Goal: Browse casually: Explore the website without a specific task or goal

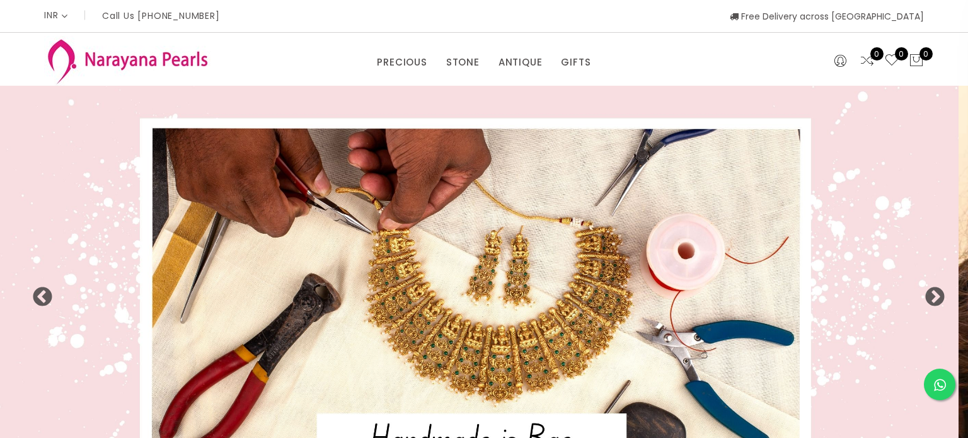
select select "INR"
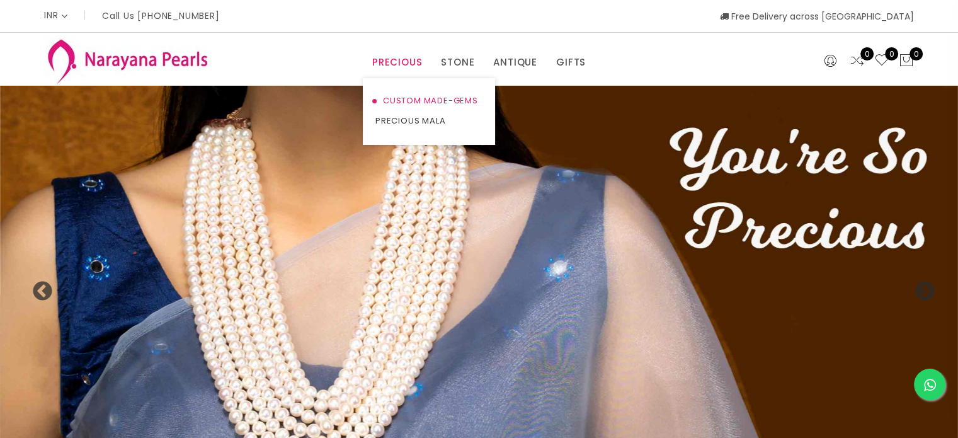
click at [418, 100] on link "CUSTOM MADE-GEMS" at bounding box center [428, 101] width 107 height 20
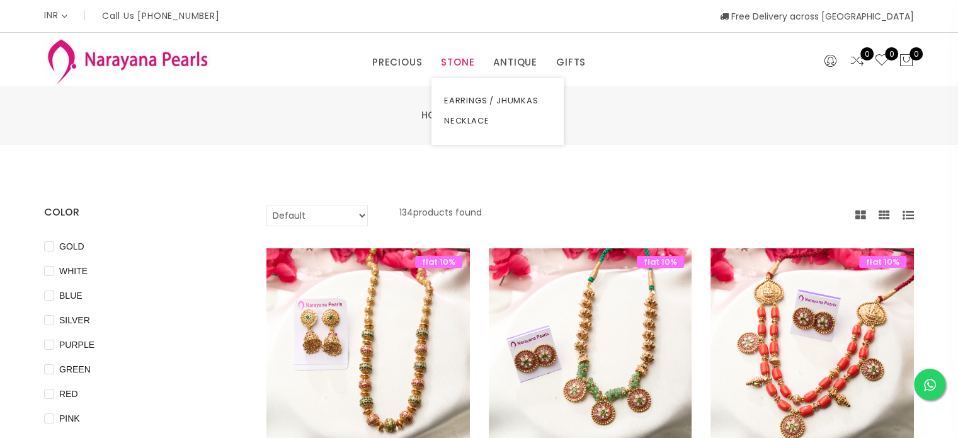
click at [464, 63] on link "STONE" at bounding box center [457, 62] width 33 height 19
click at [478, 98] on link "EARRINGS / JHUMKAS" at bounding box center [497, 101] width 107 height 20
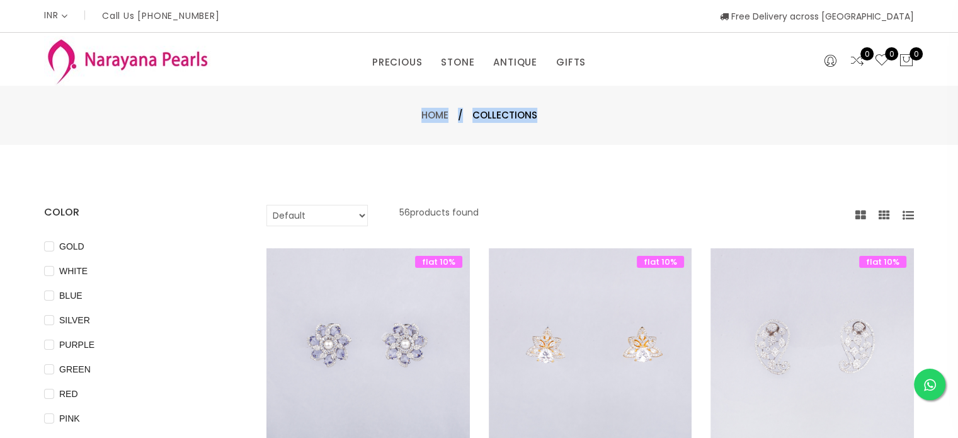
drag, startPoint x: 958, startPoint y: 59, endPoint x: 958, endPoint y: 107, distance: 48.5
click at [580, 102] on link "COUPLE GIFTS" at bounding box center [612, 101] width 107 height 20
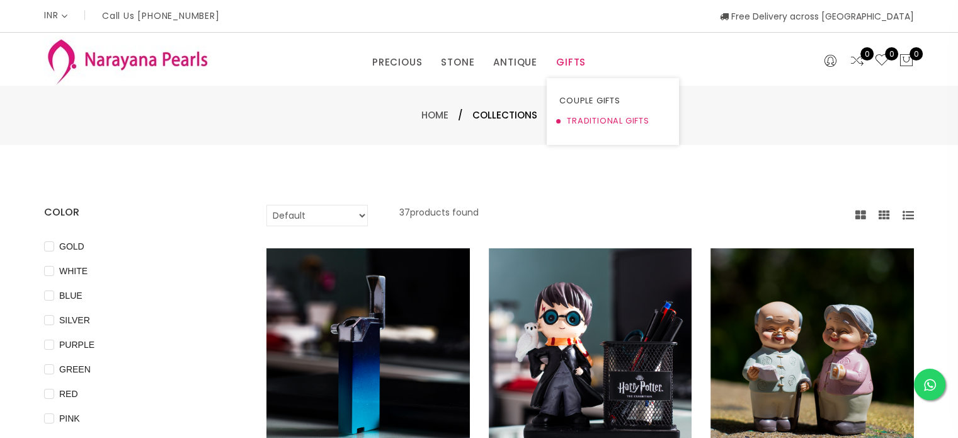
click at [598, 120] on link "TRADITIONAL GIFTS" at bounding box center [612, 121] width 107 height 20
